Goal: Information Seeking & Learning: Stay updated

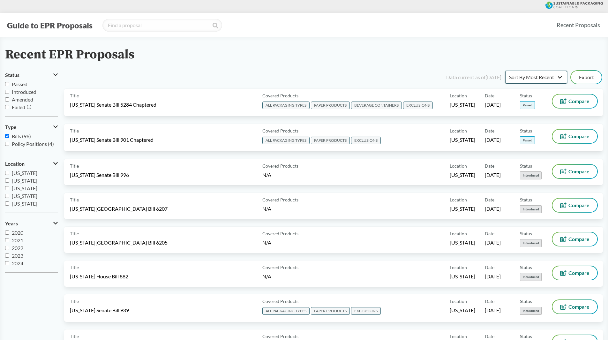
click at [535, 78] on select "Sort By Most Recent Sort By Status" at bounding box center [536, 77] width 62 height 13
click at [15, 82] on span "Passed" at bounding box center [20, 84] width 16 height 6
click at [9, 82] on input "Passed" at bounding box center [7, 84] width 4 height 4
checkbox input "true"
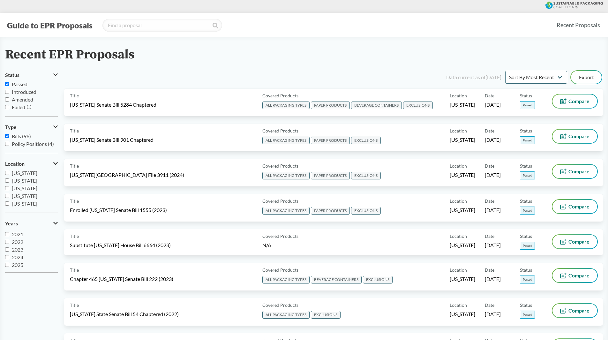
scroll to position [8, 0]
click at [17, 258] on span "2024" at bounding box center [17, 255] width 11 height 6
click at [9, 258] on input "2024" at bounding box center [7, 255] width 4 height 4
checkbox input "true"
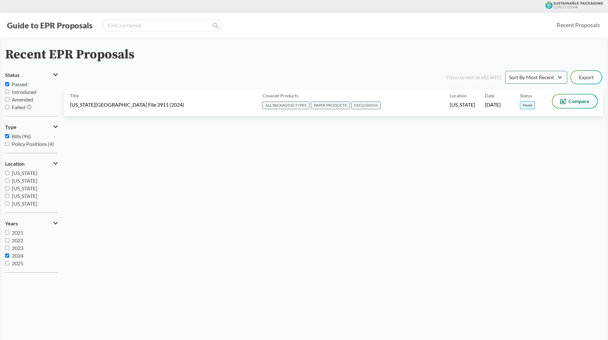
click at [17, 262] on span "2025" at bounding box center [17, 263] width 11 height 6
click at [9, 262] on input "2025" at bounding box center [7, 263] width 4 height 4
checkbox input "true"
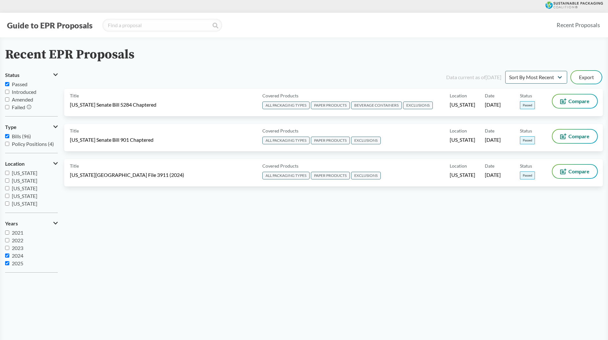
click at [17, 248] on span "2023" at bounding box center [17, 248] width 11 height 6
click at [9, 248] on input "2023" at bounding box center [7, 248] width 4 height 4
checkbox input "true"
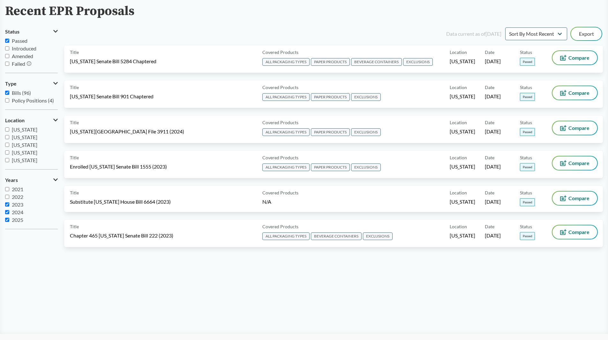
scroll to position [32, 0]
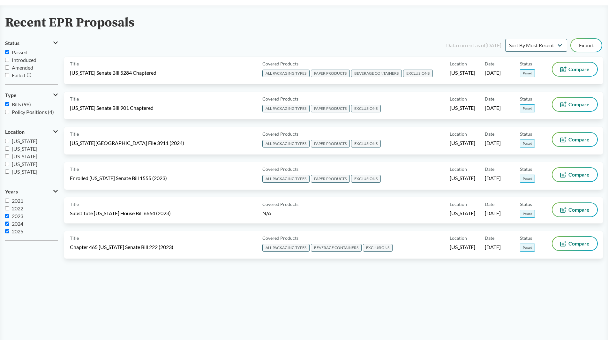
click at [21, 68] on span "Amended" at bounding box center [22, 67] width 21 height 6
click at [9, 68] on input "Amended" at bounding box center [7, 67] width 4 height 4
checkbox input "true"
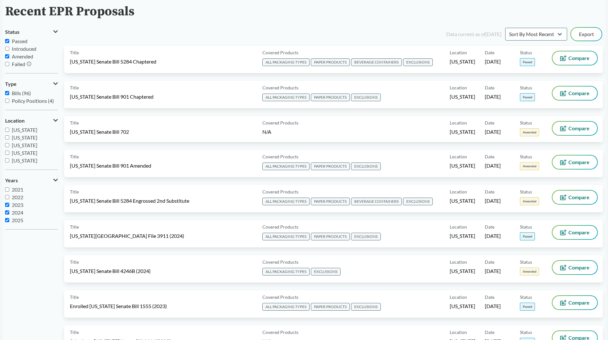
scroll to position [0, 0]
